Goal: Transaction & Acquisition: Purchase product/service

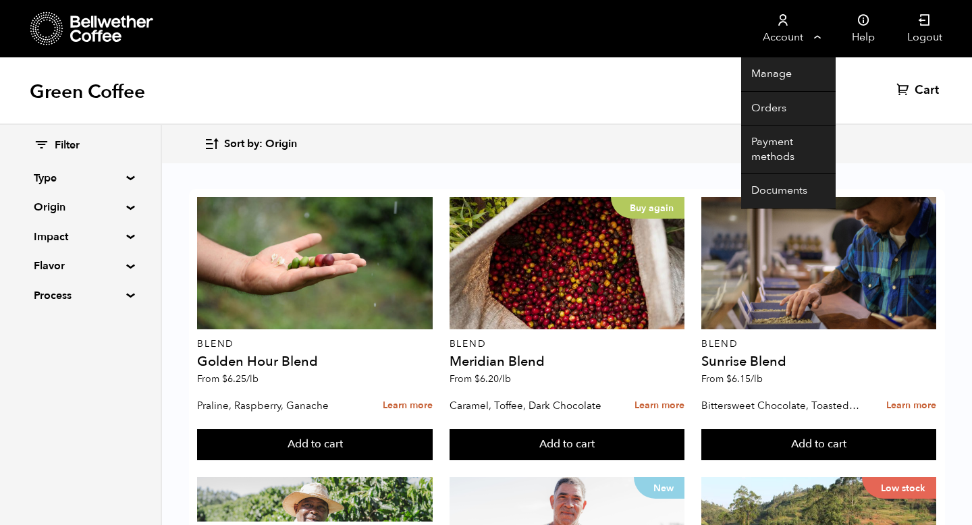
click at [786, 31] on link "Account" at bounding box center [782, 28] width 83 height 57
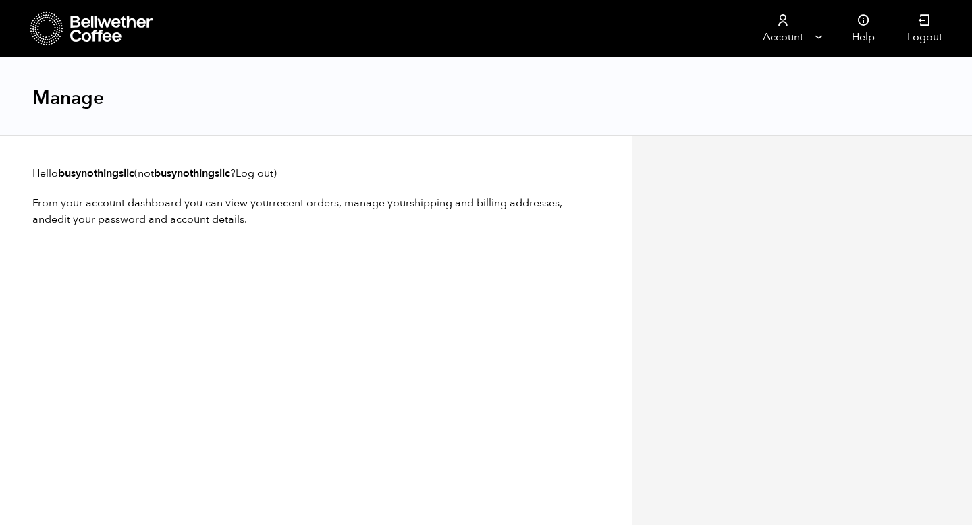
click at [107, 28] on icon at bounding box center [112, 29] width 84 height 27
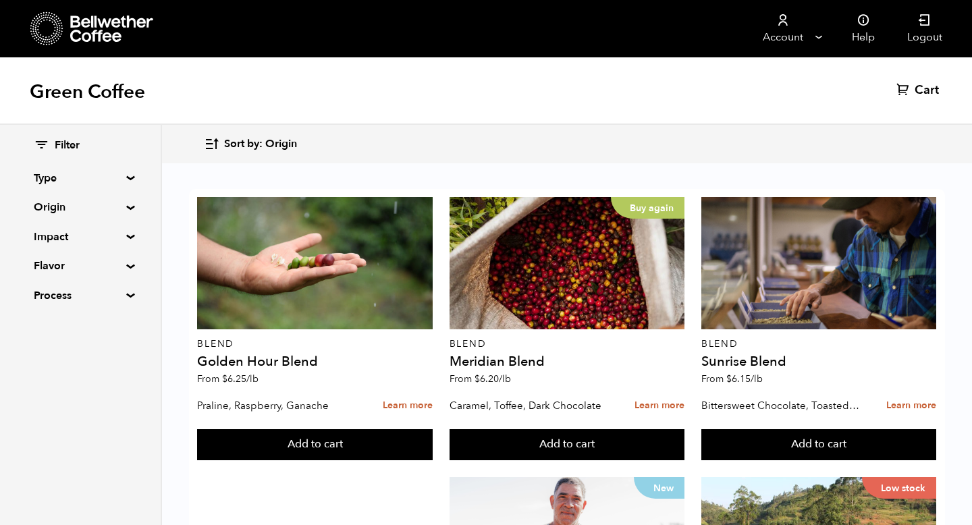
scroll to position [62, 0]
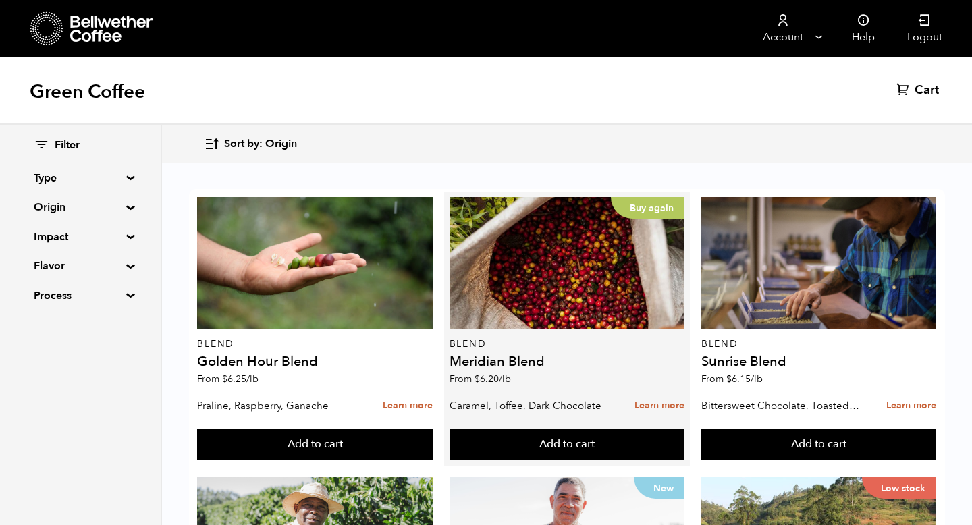
click at [556, 290] on div "Buy again Blend Meridian Blend From $ 6.20 /lb" at bounding box center [567, 294] width 235 height 195
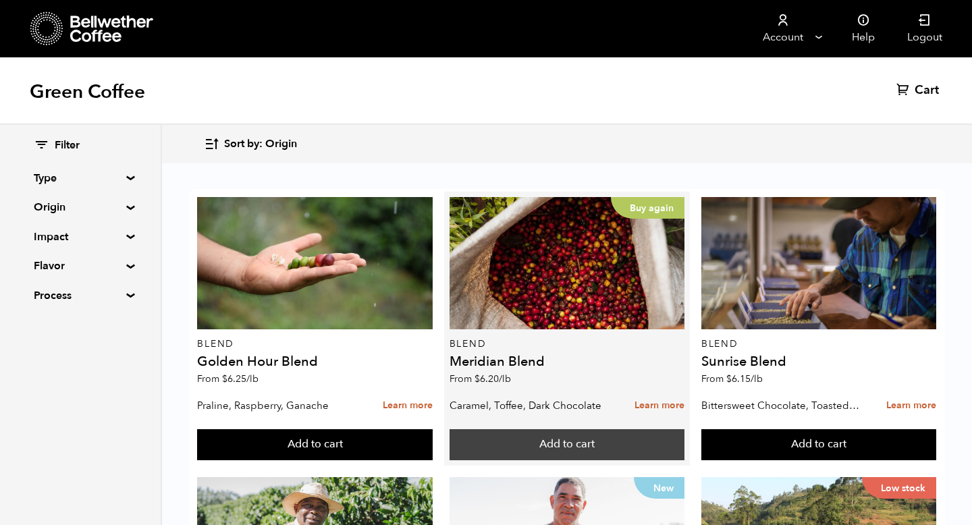
click at [562, 429] on button "Add to cart" at bounding box center [567, 444] width 235 height 31
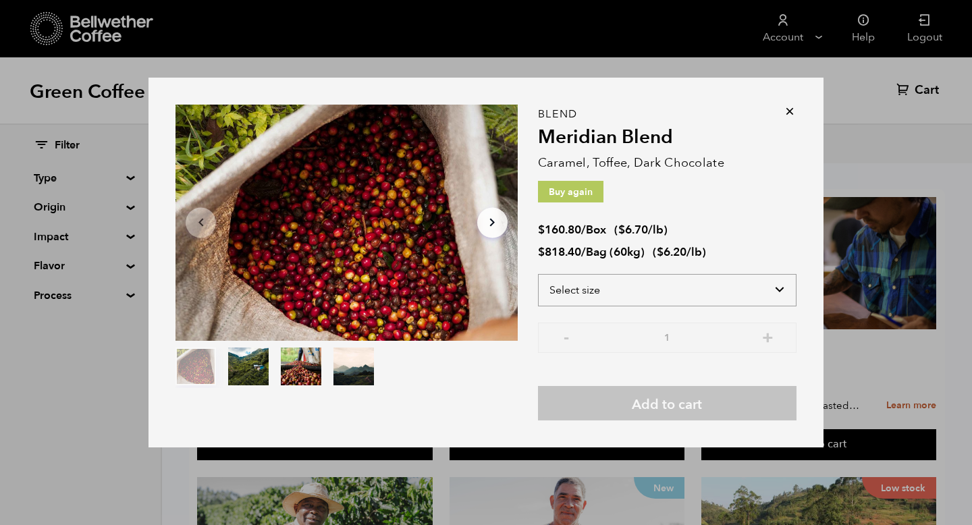
click at [773, 291] on select "Select size Bag (60kg) (132 lbs) Box (24 lbs)" at bounding box center [667, 290] width 259 height 32
select select "box"
click at [538, 274] on select "Select size Bag (60kg) (132 lbs) Box (24 lbs)" at bounding box center [667, 290] width 259 height 32
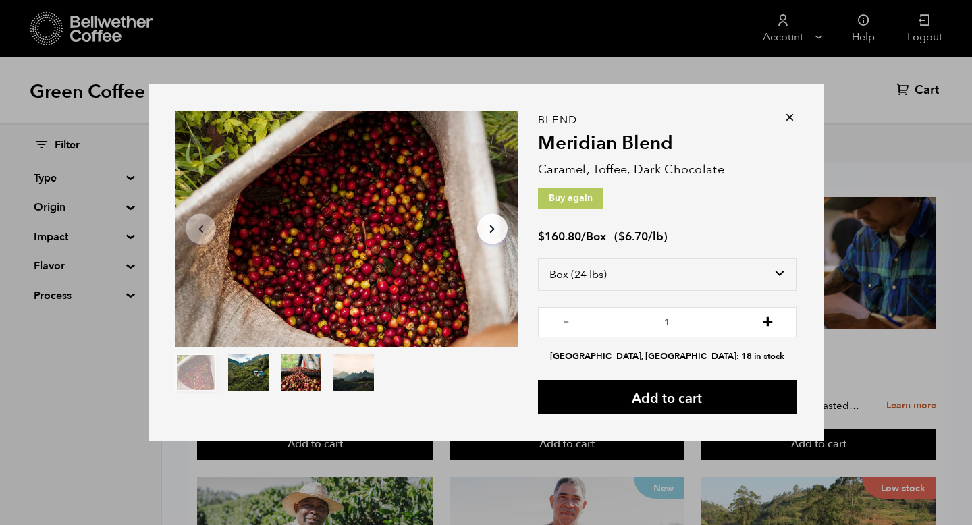
click at [771, 321] on button "+" at bounding box center [767, 321] width 17 height 14
type input "2"
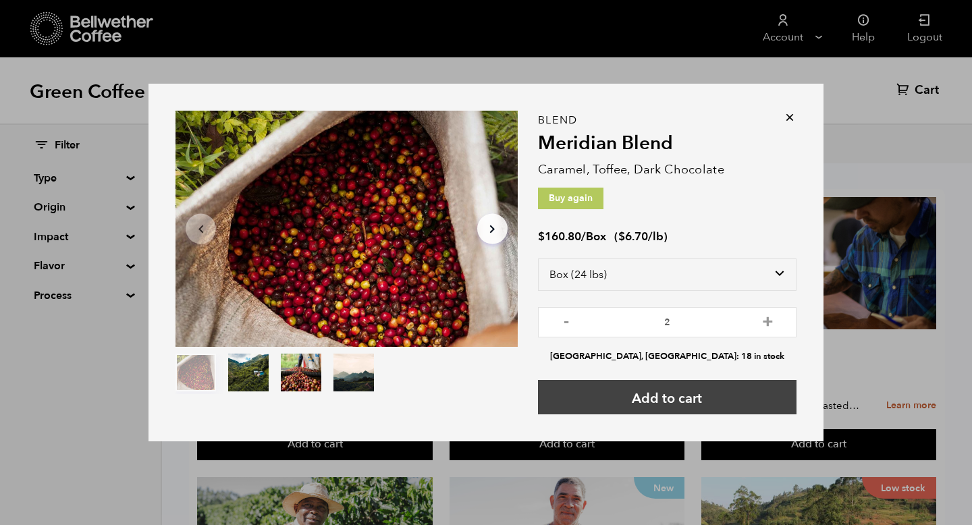
click at [666, 402] on button "Add to cart" at bounding box center [667, 397] width 259 height 34
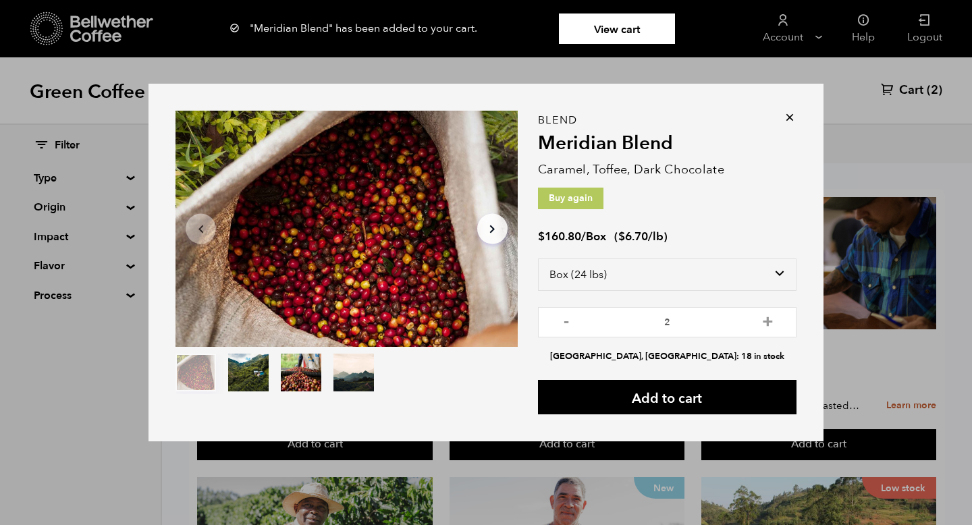
click at [790, 117] on icon at bounding box center [790, 118] width 14 height 14
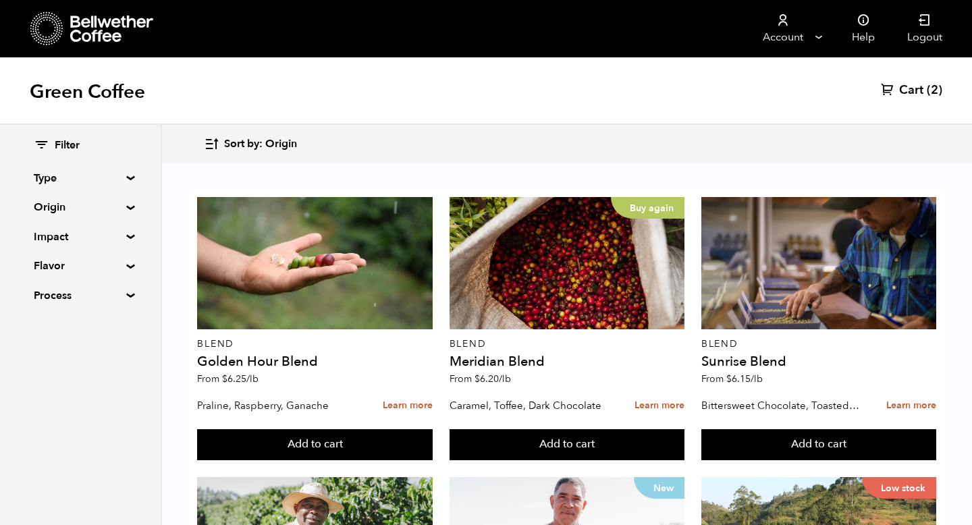
scroll to position [1192, 0]
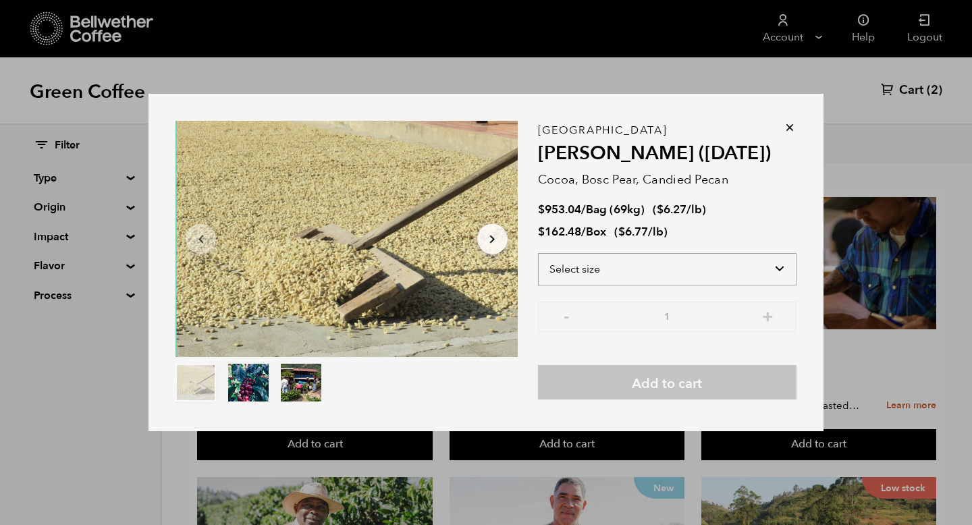
click at [776, 272] on select "Select size Bag (69kg) (152 lbs) Box (24 lbs)" at bounding box center [667, 269] width 259 height 32
select select "box"
click at [538, 253] on select "Select size Bag (69kg) (152 lbs) Box (24 lbs)" at bounding box center [667, 269] width 259 height 32
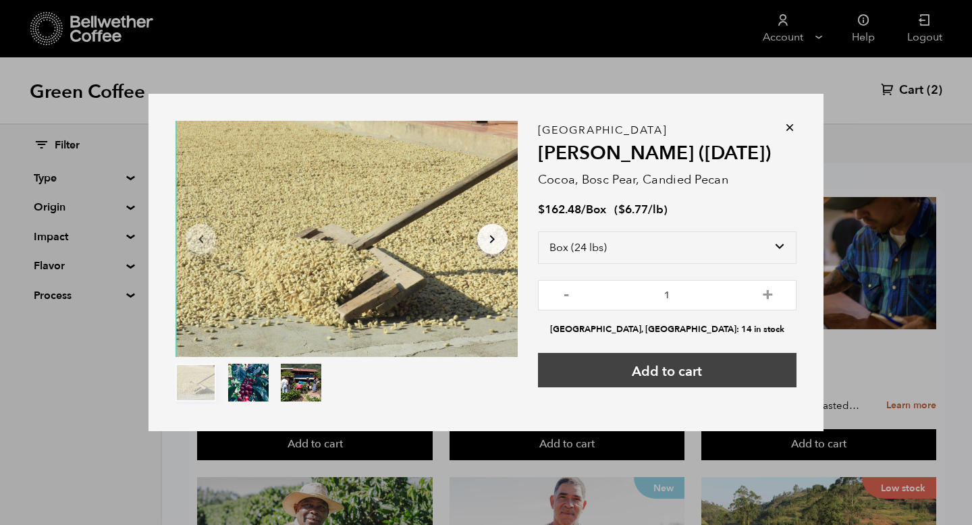
click at [669, 370] on button "Add to cart" at bounding box center [667, 370] width 259 height 34
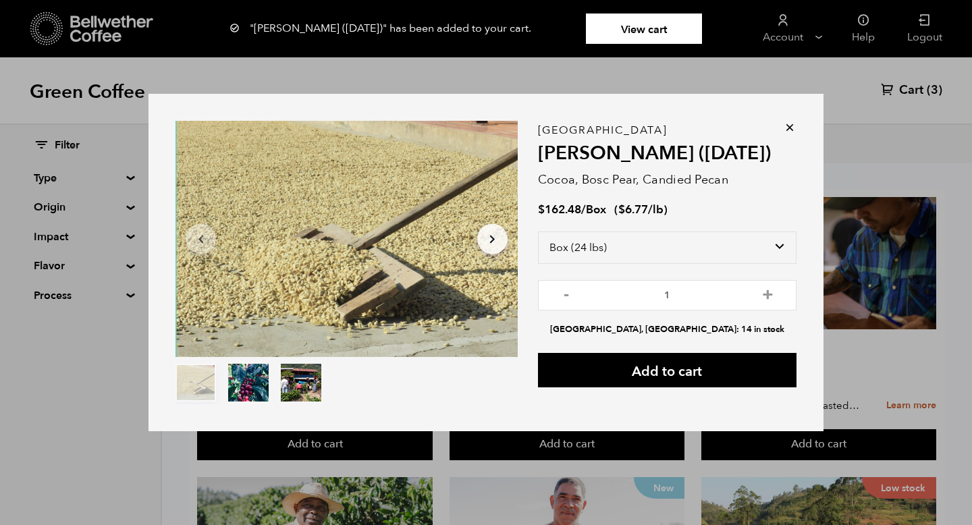
click at [861, 458] on div "Item 1 of 3 Arrow Left Arrow Right item 0 item 1 item 2 Item 1 of 3 "Flor de Ma…" at bounding box center [486, 262] width 972 height 525
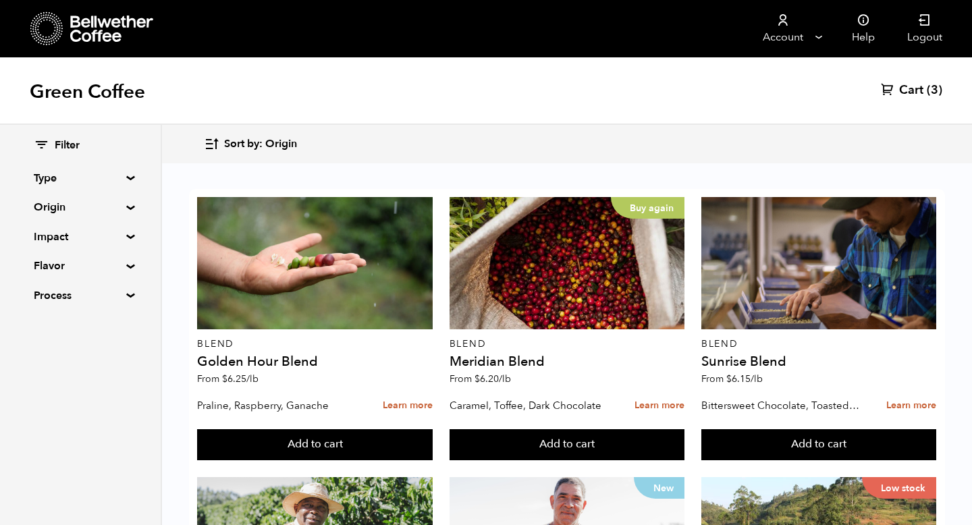
scroll to position [864, 0]
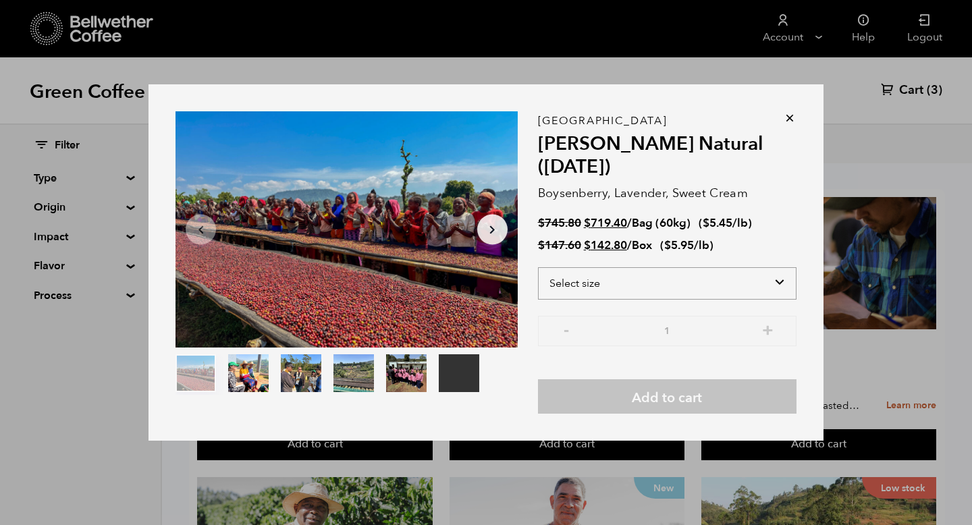
click at [779, 279] on select "Select size Bag (60kg) (132 lbs) Box (24 lbs)" at bounding box center [667, 283] width 259 height 32
select select "box"
click at [538, 267] on select "Select size Bag (60kg) (132 lbs) Box (24 lbs)" at bounding box center [667, 283] width 259 height 32
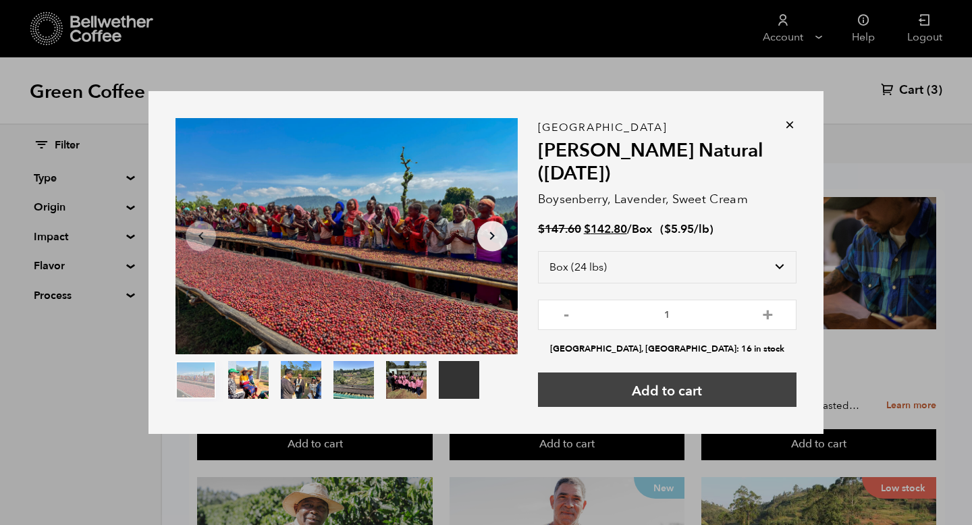
click at [668, 387] on button "Add to cart" at bounding box center [667, 390] width 259 height 34
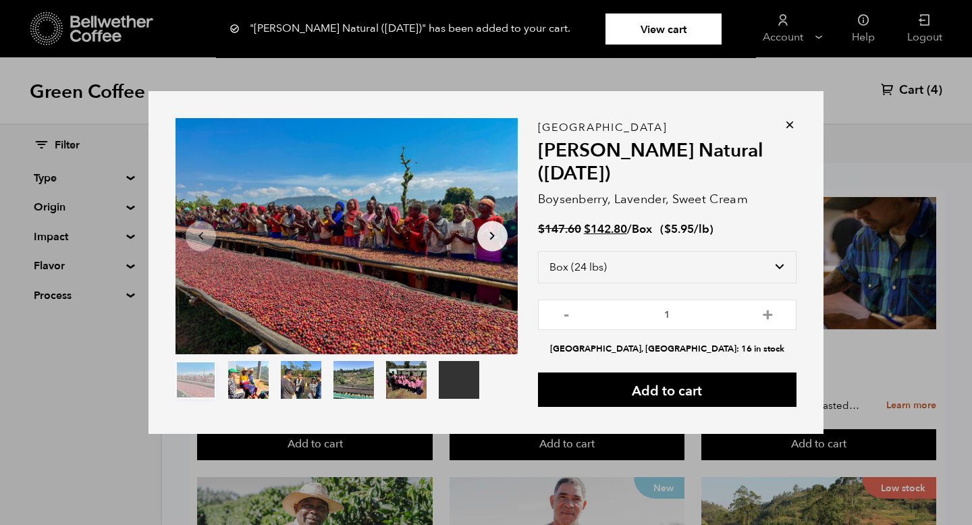
click at [948, 112] on div "Your browser does not support the video tag. Item 1 of 6 Your browser does not …" at bounding box center [486, 262] width 972 height 525
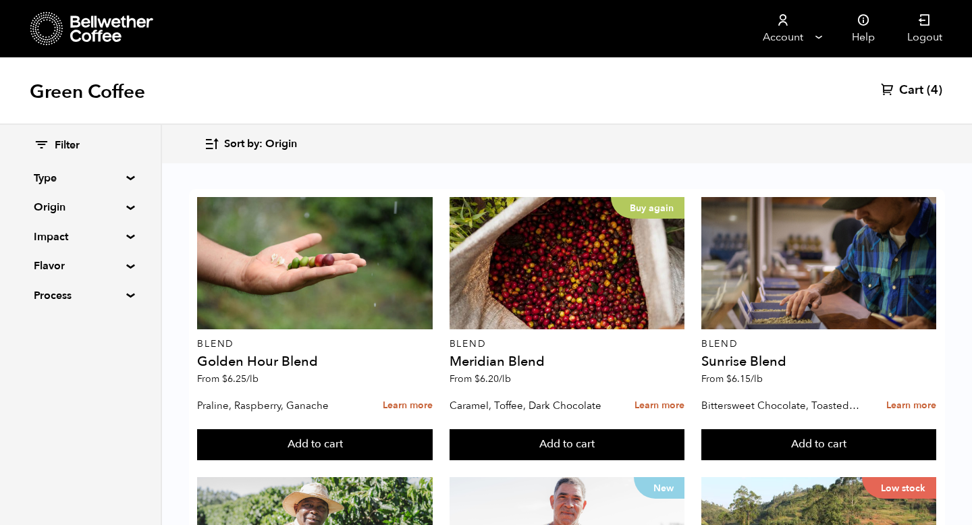
click at [930, 89] on span "(4)" at bounding box center [935, 90] width 16 height 16
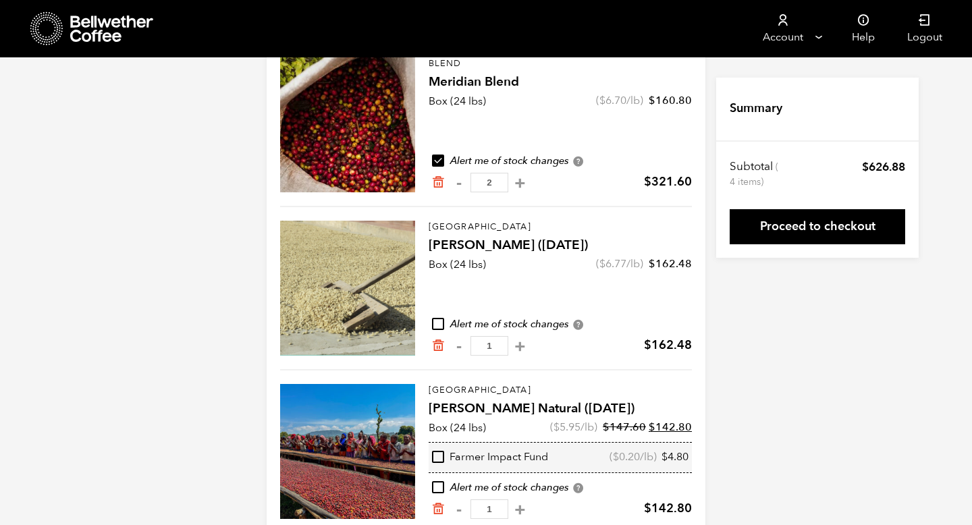
scroll to position [185, 0]
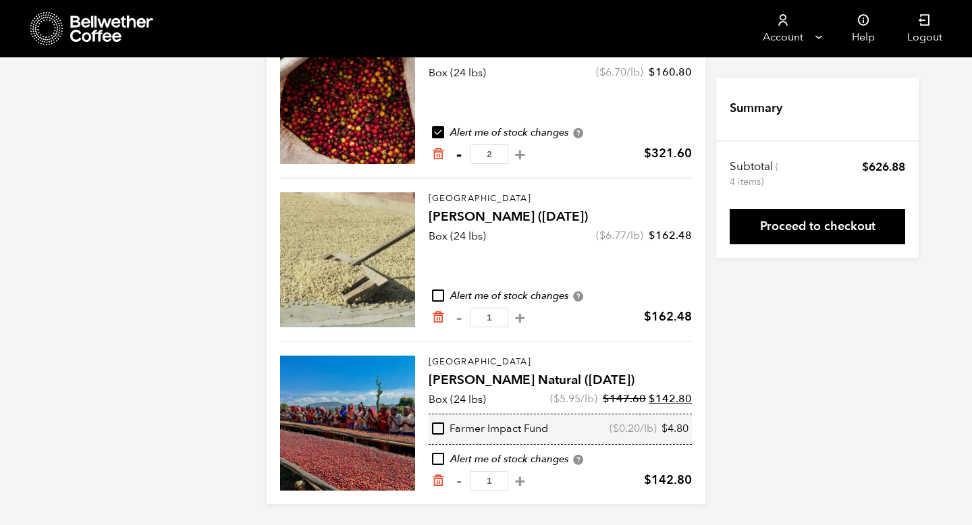
click at [459, 153] on button "-" at bounding box center [458, 155] width 17 height 14
type input "1"
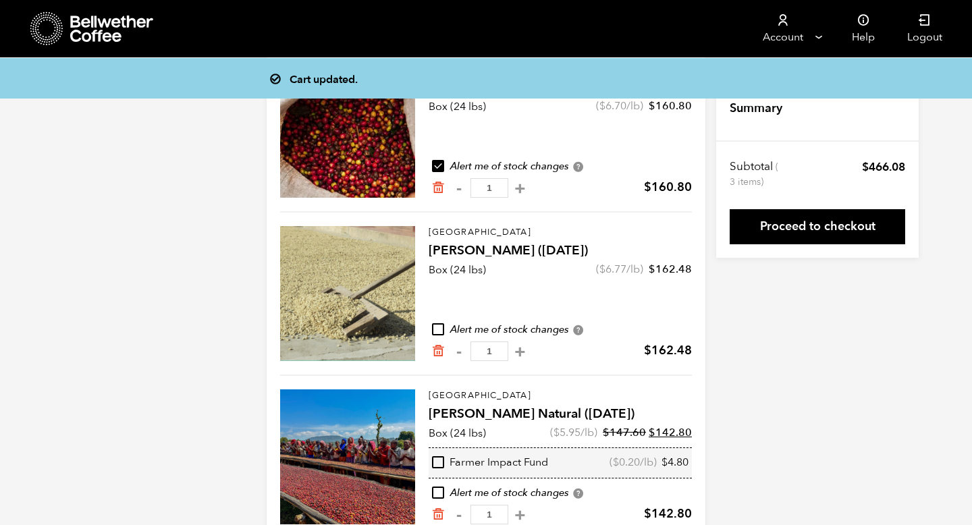
scroll to position [153, 0]
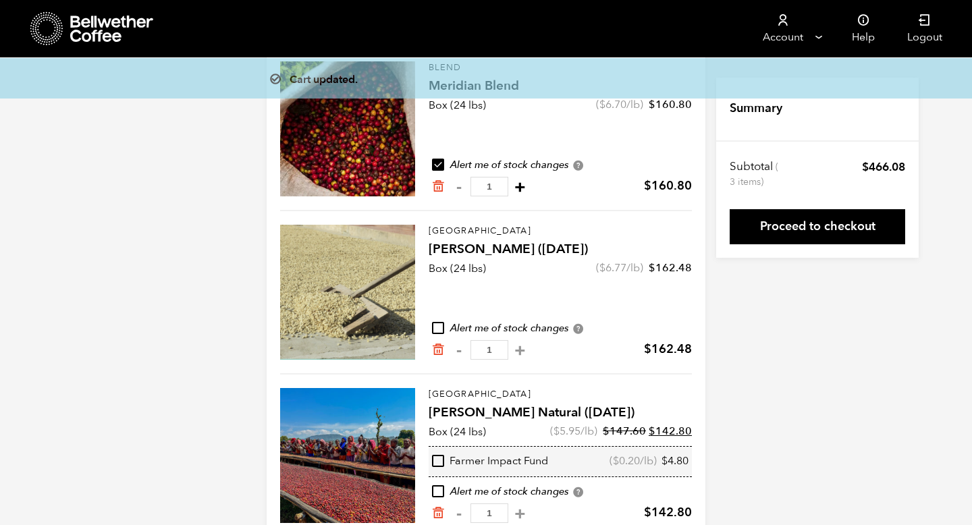
click at [513, 187] on button "+" at bounding box center [520, 187] width 17 height 14
type input "2"
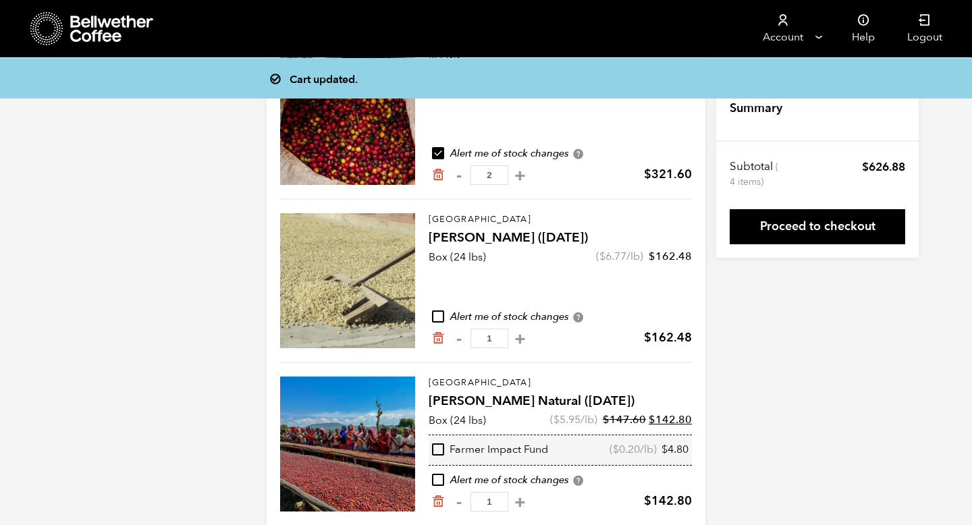
scroll to position [167, 0]
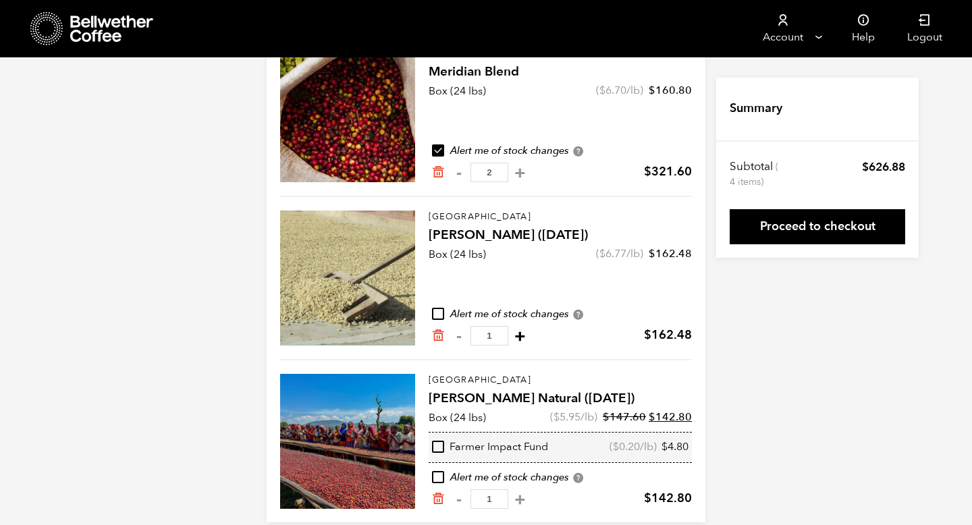
click at [515, 337] on button "+" at bounding box center [520, 336] width 17 height 14
type input "2"
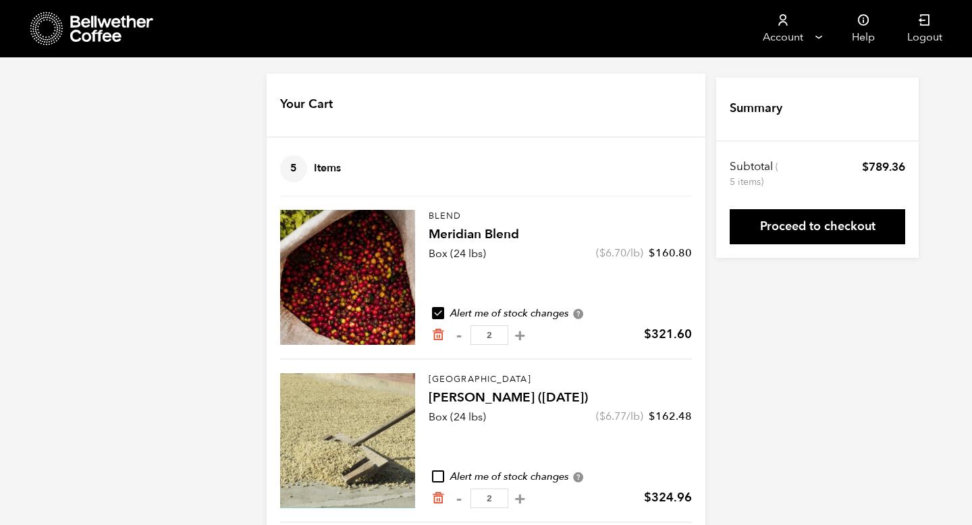
scroll to position [0, 0]
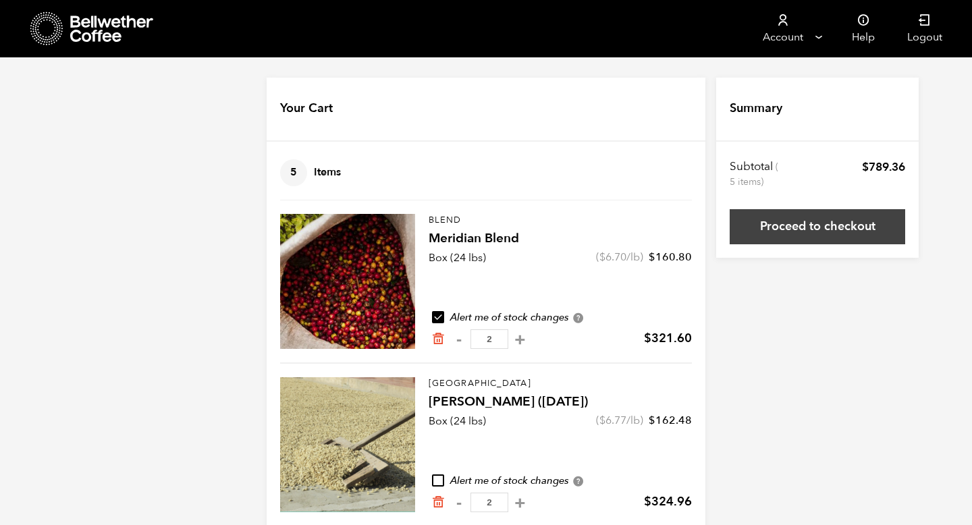
click at [816, 225] on link "Proceed to checkout" at bounding box center [818, 226] width 176 height 35
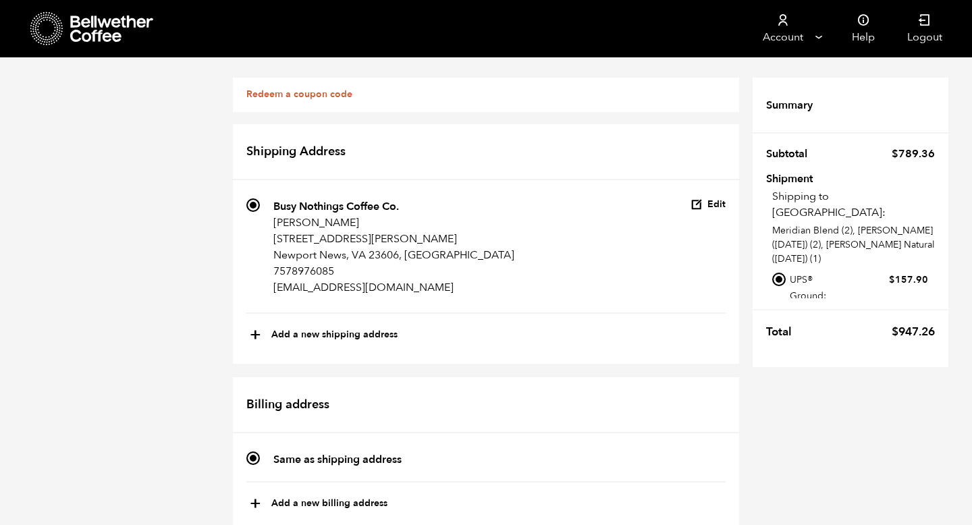
scroll to position [74, 0]
